Goal: Information Seeking & Learning: Find specific fact

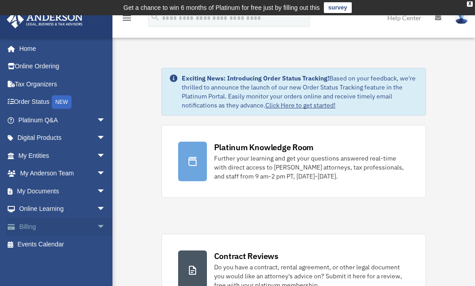
click at [51, 227] on link "Billing arrow_drop_down" at bounding box center [62, 227] width 113 height 18
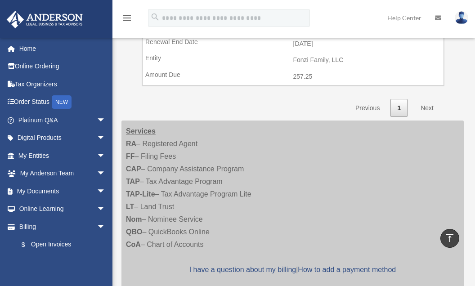
scroll to position [515, 0]
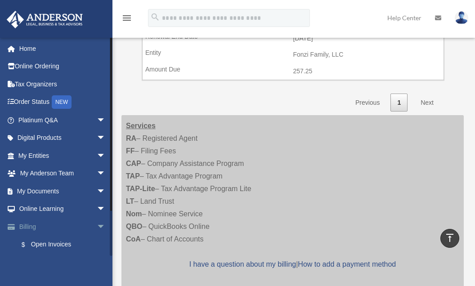
click at [97, 227] on span "arrow_drop_down" at bounding box center [106, 227] width 18 height 18
click at [97, 227] on span "arrow_drop_up" at bounding box center [106, 227] width 18 height 18
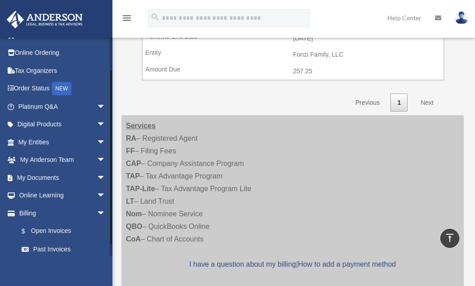
scroll to position [37, 0]
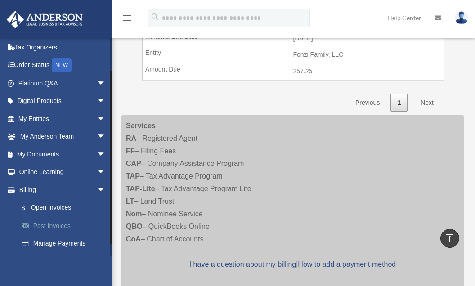
click at [54, 225] on link "Past Invoices" at bounding box center [66, 226] width 107 height 18
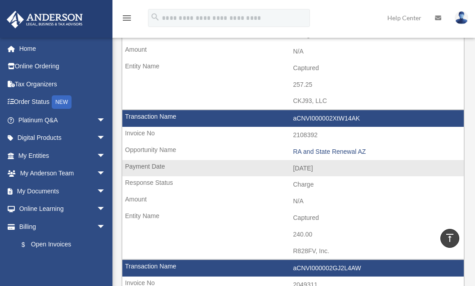
scroll to position [342, 0]
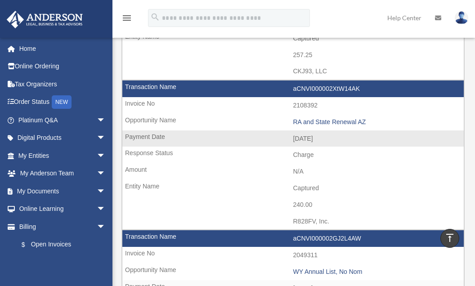
drag, startPoint x: 293, startPoint y: 212, endPoint x: 335, endPoint y: 212, distance: 41.9
click at [335, 213] on td "R828FV, Inc." at bounding box center [293, 221] width 342 height 17
copy td "R828FV, Inc."
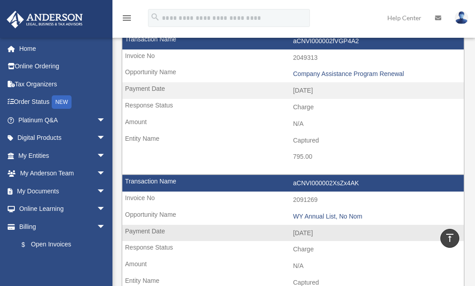
scroll to position [0, 0]
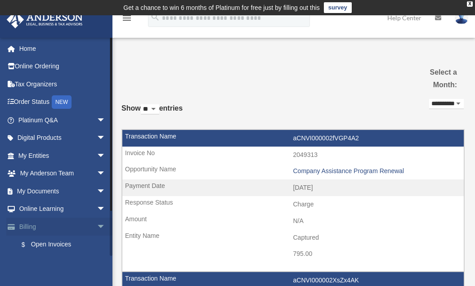
click at [97, 226] on span "arrow_drop_down" at bounding box center [106, 227] width 18 height 18
click at [68, 226] on link "Billing arrow_drop_up" at bounding box center [62, 227] width 113 height 18
click at [97, 226] on span "arrow_drop_up" at bounding box center [106, 227] width 18 height 18
click at [30, 227] on link "Billing arrow_drop_down" at bounding box center [62, 227] width 113 height 18
click at [63, 243] on link "$ Open Invoices" at bounding box center [66, 245] width 107 height 18
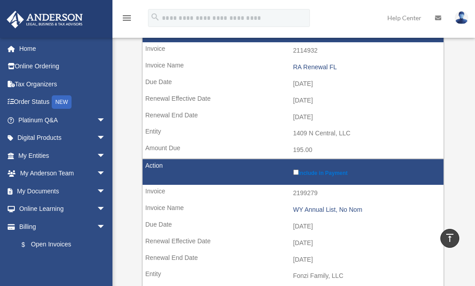
scroll to position [308, 0]
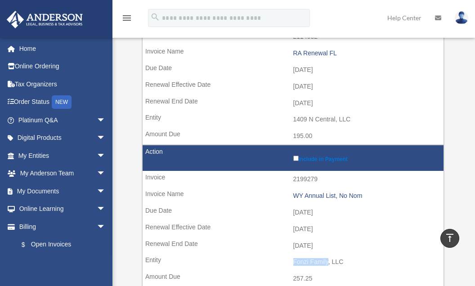
drag, startPoint x: 294, startPoint y: 252, endPoint x: 328, endPoint y: 252, distance: 33.8
click at [328, 254] on td "Fonzi Family, LLC" at bounding box center [293, 262] width 301 height 17
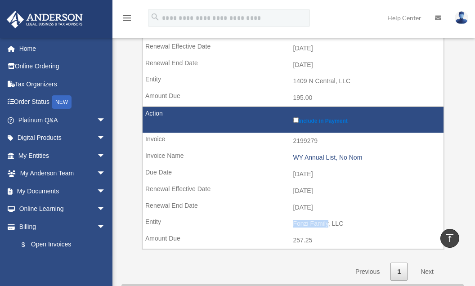
scroll to position [361, 0]
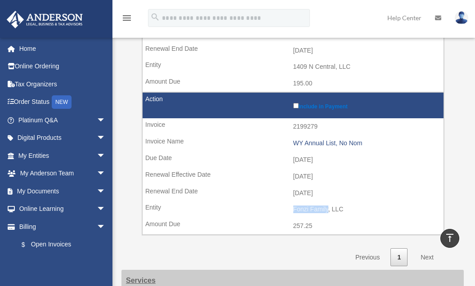
click at [320, 201] on td "Fonzi Family, LLC" at bounding box center [293, 209] width 301 height 17
drag, startPoint x: 293, startPoint y: 200, endPoint x: 328, endPoint y: 201, distance: 35.1
click at [328, 201] on td "Fonzi Family, LLC" at bounding box center [293, 209] width 301 height 17
copy td "Fonzi Family"
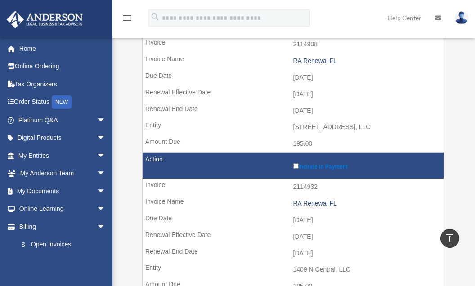
scroll to position [131, 0]
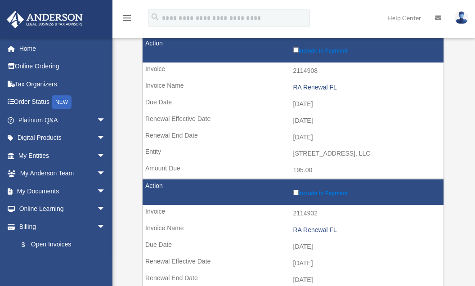
drag, startPoint x: 294, startPoint y: 151, endPoint x: 356, endPoint y: 152, distance: 61.2
click at [370, 154] on td "[STREET_ADDRESS], LLC" at bounding box center [293, 153] width 301 height 17
copy td "[STREET_ADDRESS], LLC"
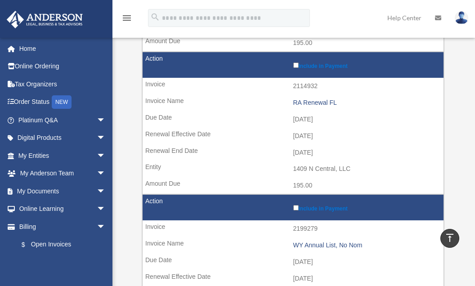
scroll to position [190, 0]
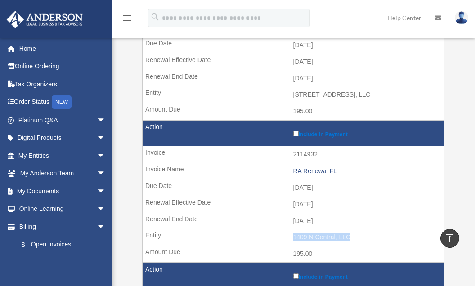
drag, startPoint x: 293, startPoint y: 230, endPoint x: 348, endPoint y: 231, distance: 54.9
click at [359, 229] on td "1409 N Central, LLC" at bounding box center [293, 237] width 301 height 17
drag, startPoint x: 294, startPoint y: 231, endPoint x: 350, endPoint y: 230, distance: 56.3
click at [352, 229] on td "1409 N Central, LLC" at bounding box center [293, 237] width 301 height 17
copy td "1409 N Central, LLC"
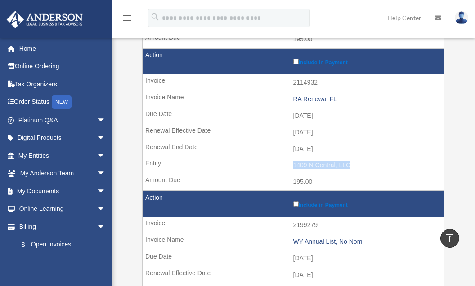
scroll to position [333, 0]
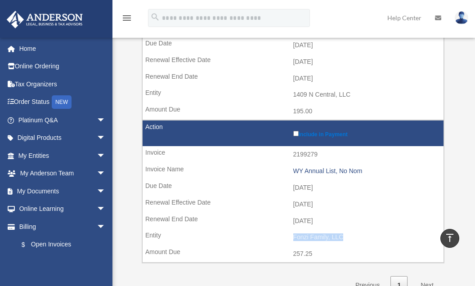
drag, startPoint x: 293, startPoint y: 228, endPoint x: 340, endPoint y: 228, distance: 47.3
click at [346, 229] on td "Fonzi Family, LLC" at bounding box center [293, 237] width 301 height 17
copy td "Fonzi Family, LLC"
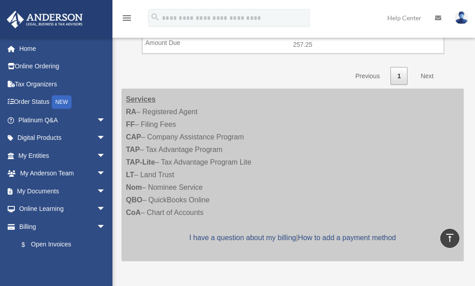
scroll to position [525, 0]
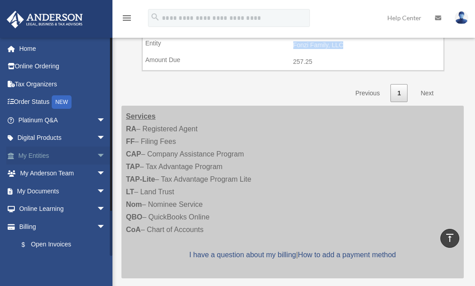
click at [97, 156] on span "arrow_drop_down" at bounding box center [106, 156] width 18 height 18
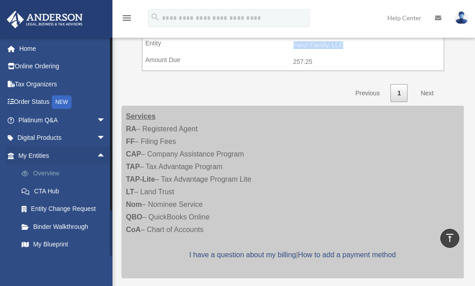
click at [54, 173] on link "Overview" at bounding box center [66, 174] width 107 height 18
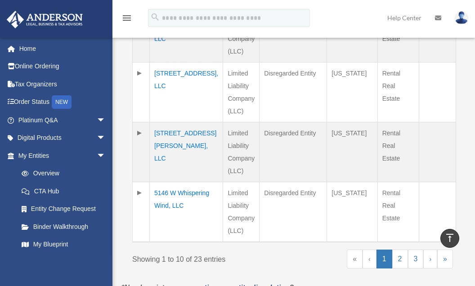
scroll to position [743, 0]
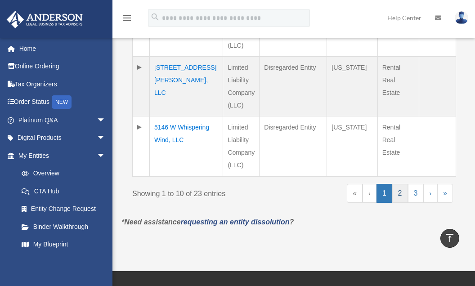
click at [399, 194] on link "2" at bounding box center [400, 193] width 16 height 19
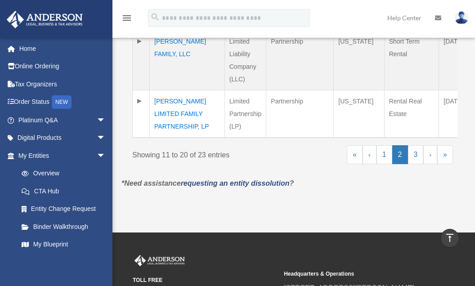
scroll to position [829, 0]
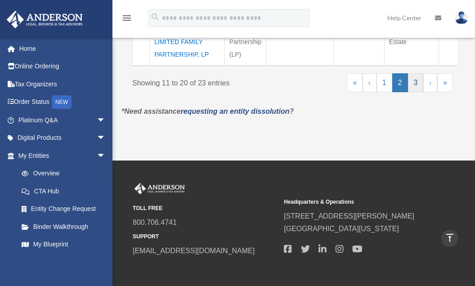
click at [418, 92] on link "3" at bounding box center [416, 82] width 16 height 19
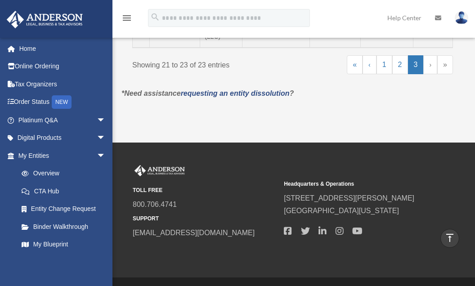
scroll to position [459, 0]
